Goal: Find contact information

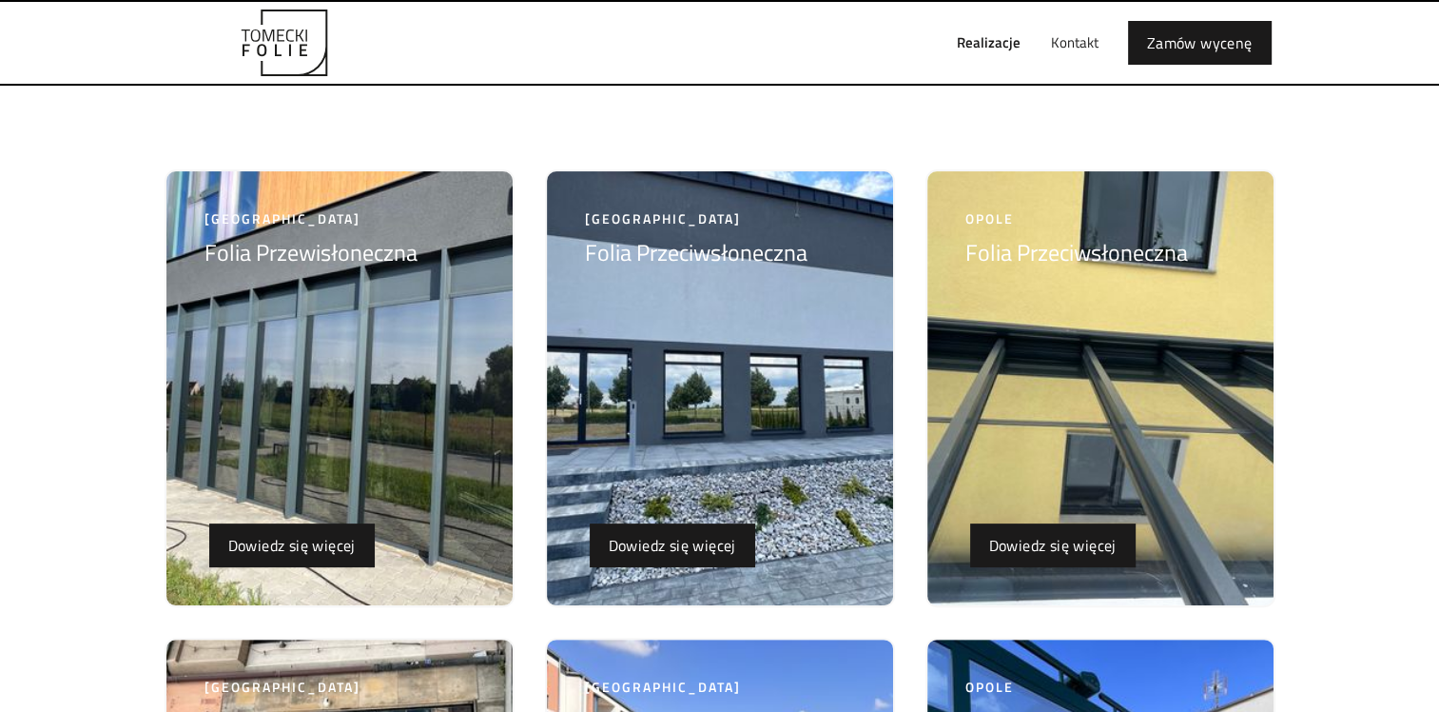
scroll to position [285, 0]
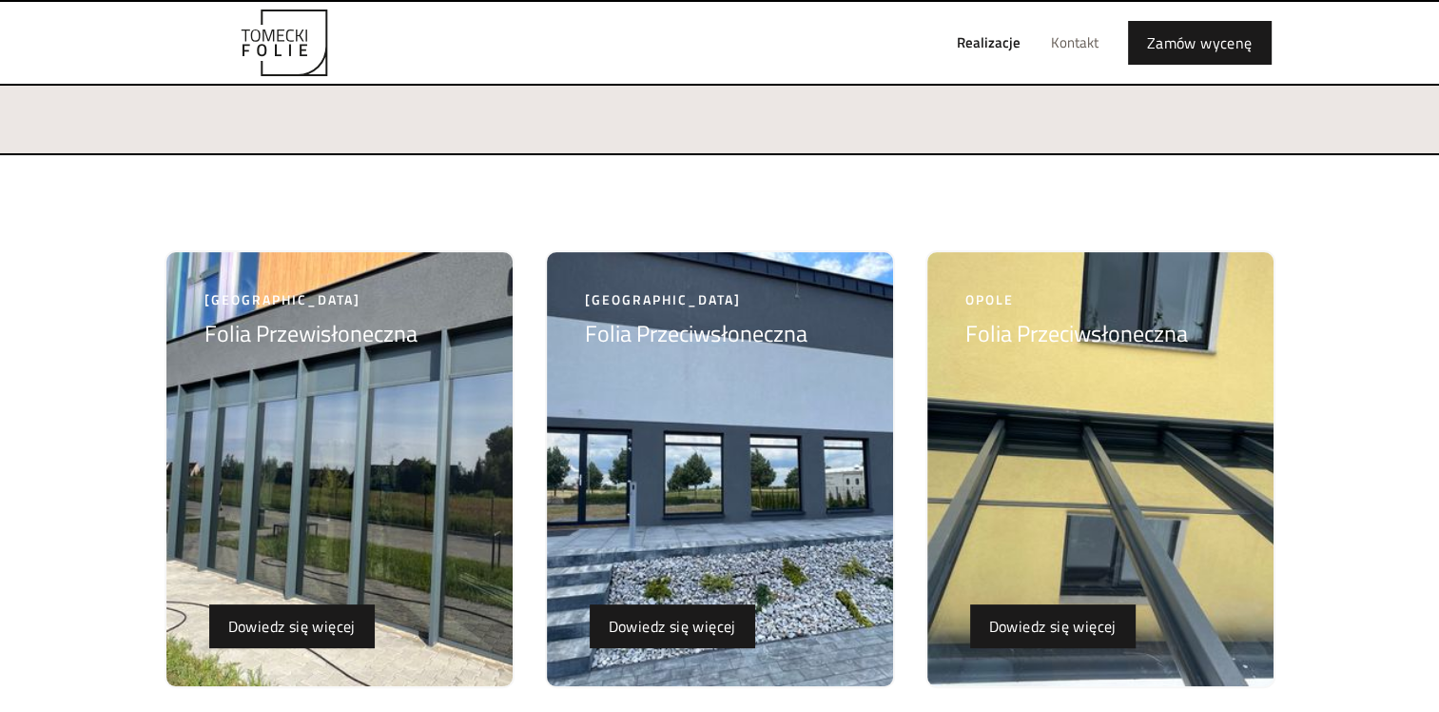
click at [1075, 41] on link "Kontakt" at bounding box center [1075, 42] width 78 height 61
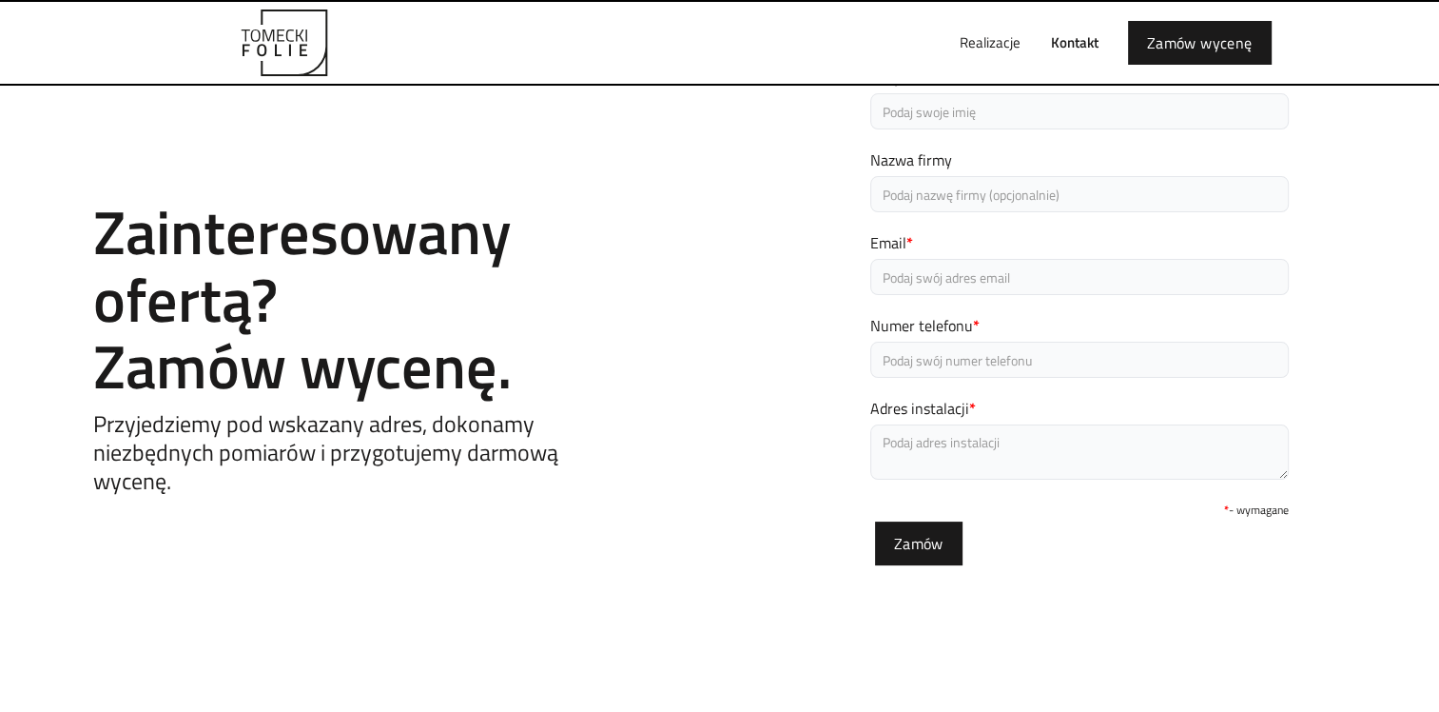
scroll to position [86, 0]
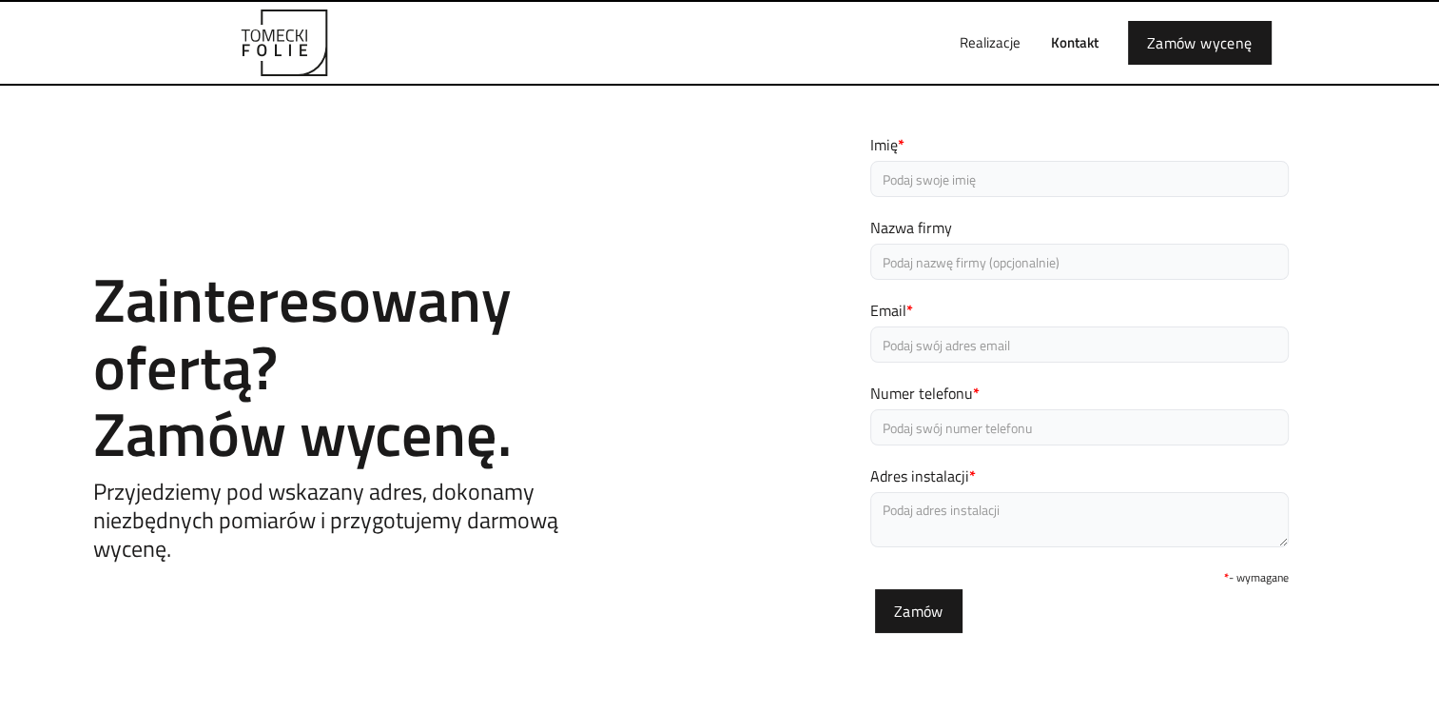
click at [1078, 25] on link "Kontakt" at bounding box center [1075, 42] width 78 height 61
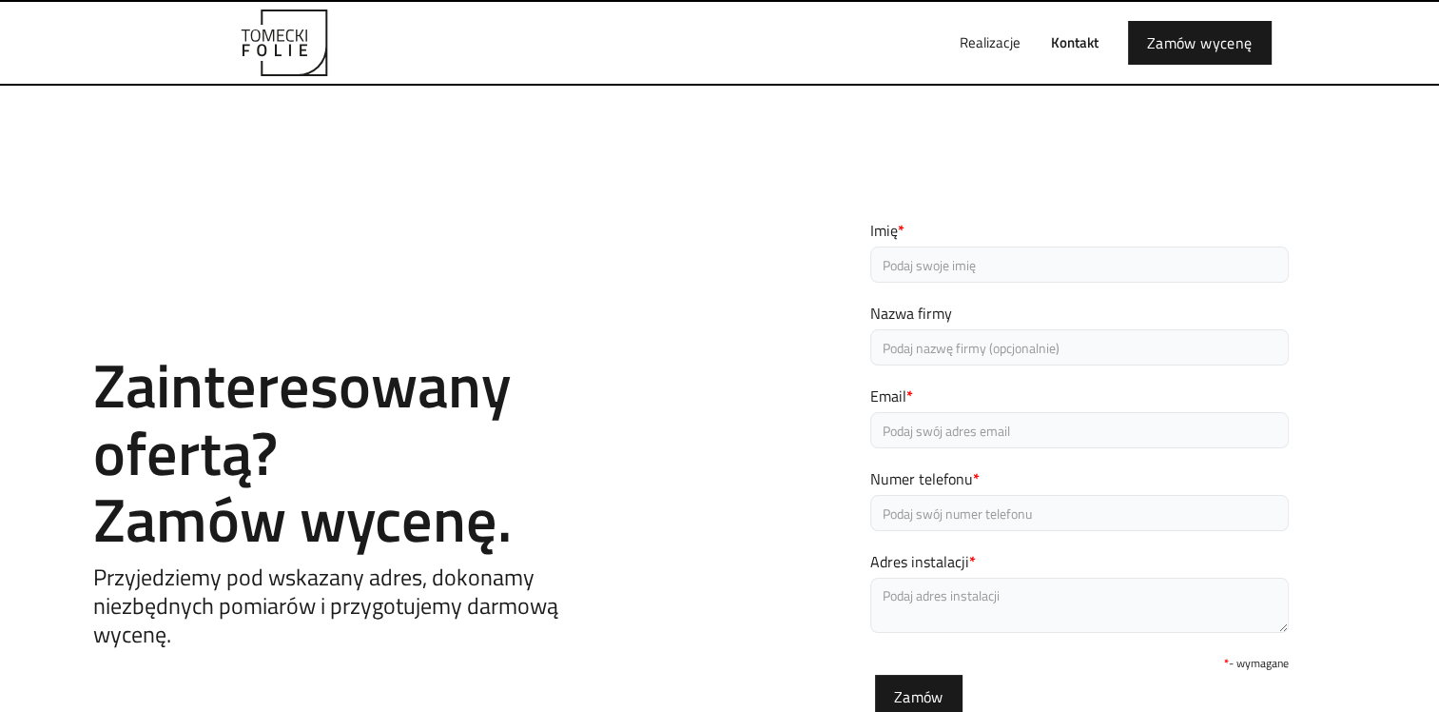
click at [1070, 48] on link "Kontakt" at bounding box center [1075, 42] width 78 height 61
click at [717, 161] on div "Contact Zainteresowany ofertą? Zamów wycenę. Przyjedziemy pod wskazany adres, d…" at bounding box center [719, 477] width 1439 height 782
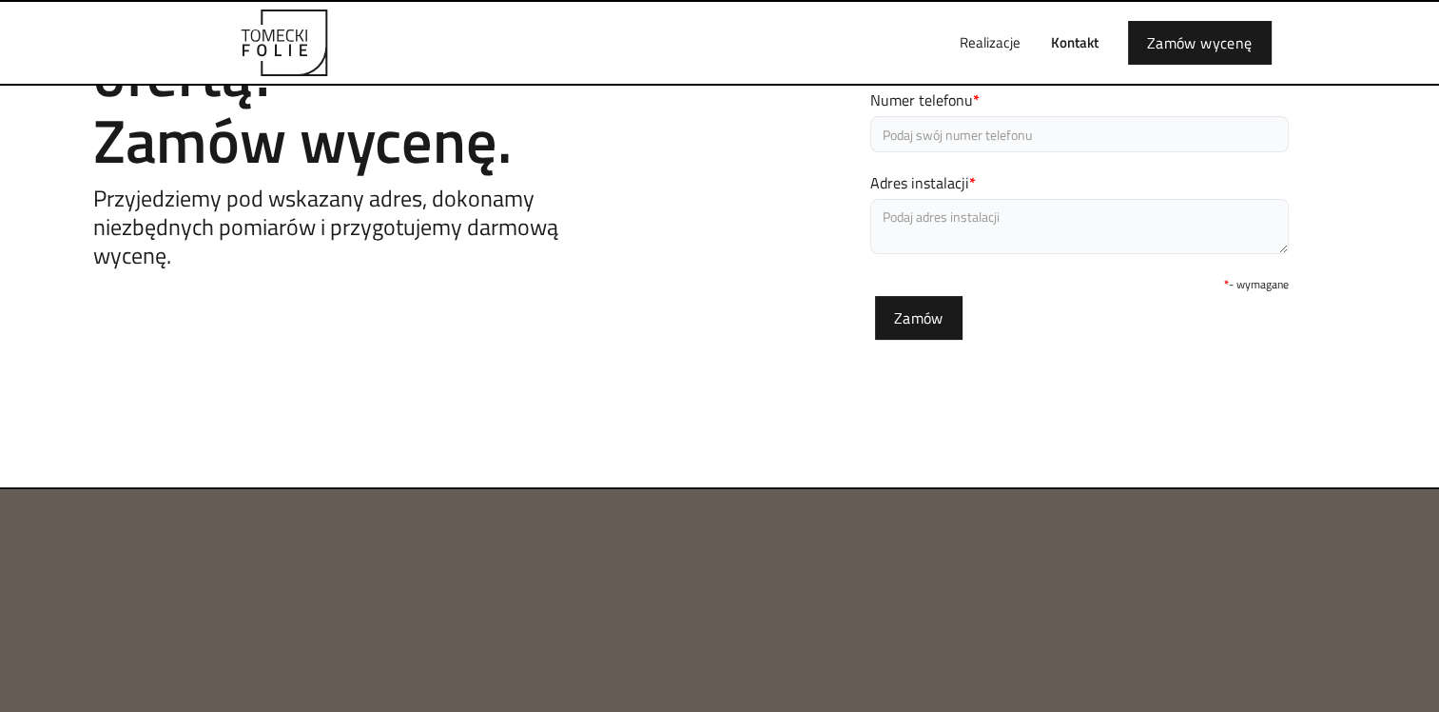
scroll to position [381, 0]
